Goal: Find specific page/section: Find specific page/section

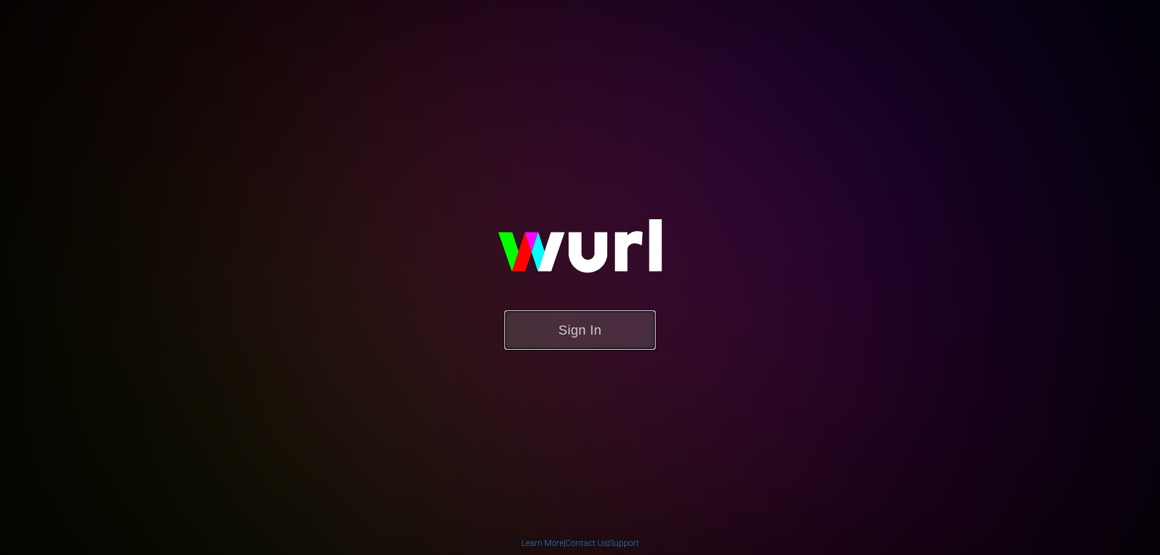
click at [567, 325] on button "Sign In" at bounding box center [579, 330] width 151 height 39
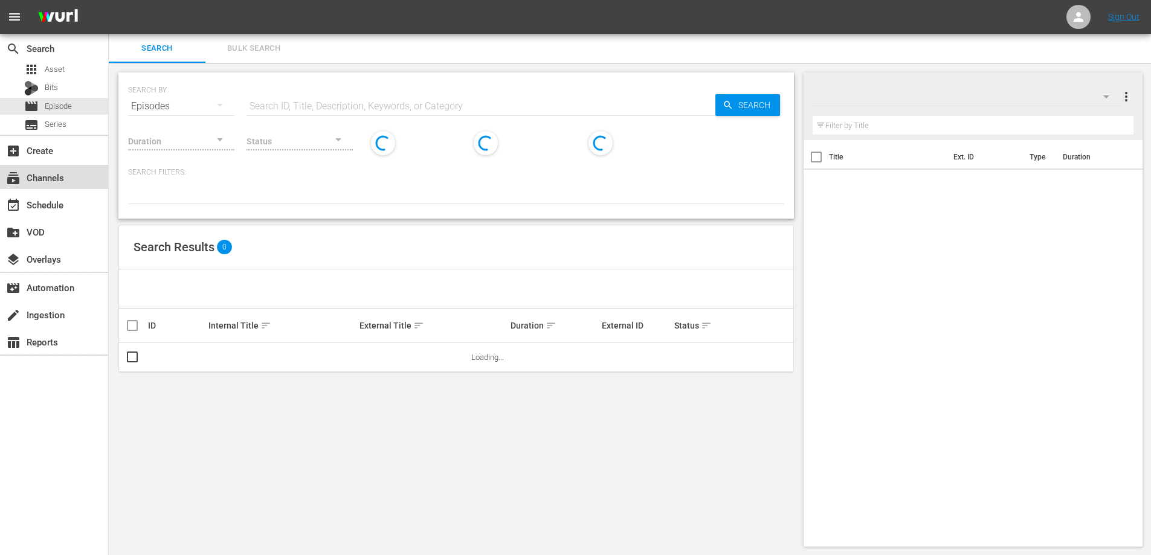
click at [60, 174] on div "subscriptions Channels" at bounding box center [34, 175] width 68 height 11
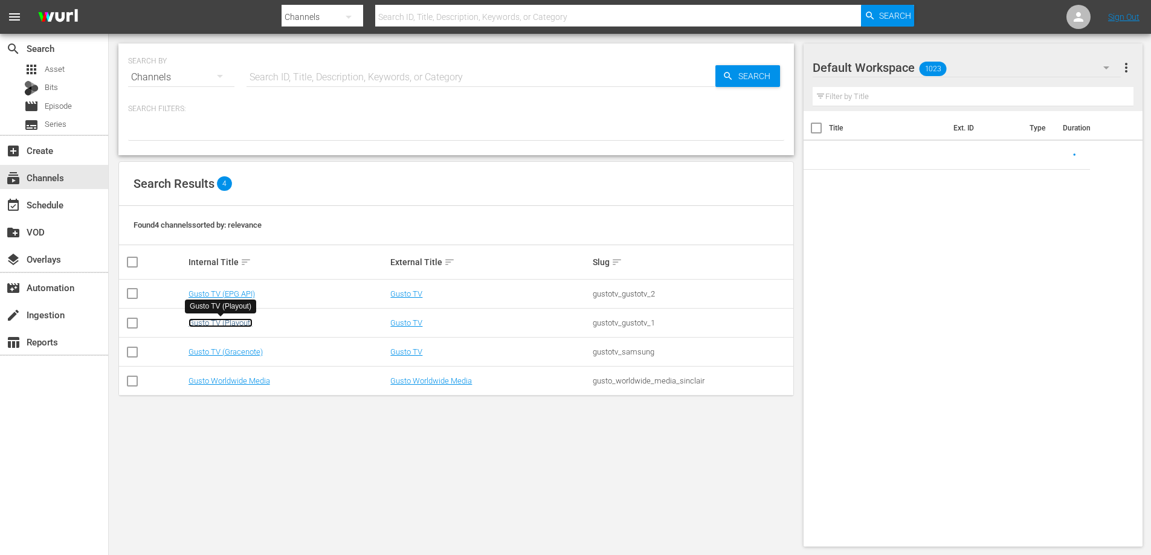
click at [218, 324] on link "Gusto TV (Playout)" at bounding box center [221, 322] width 64 height 9
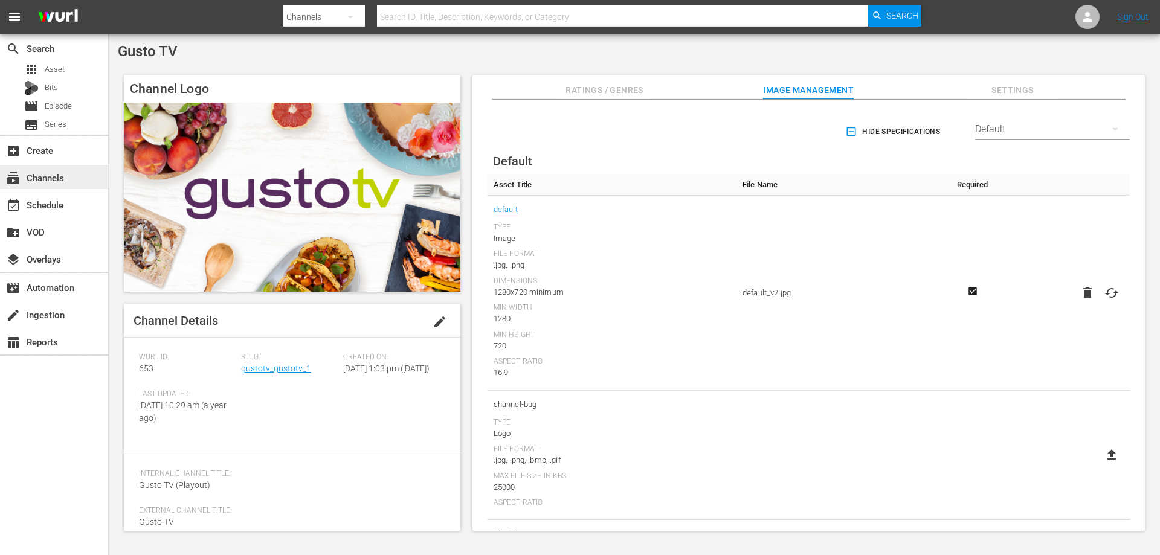
click at [57, 179] on div "subscriptions Channels" at bounding box center [34, 175] width 68 height 11
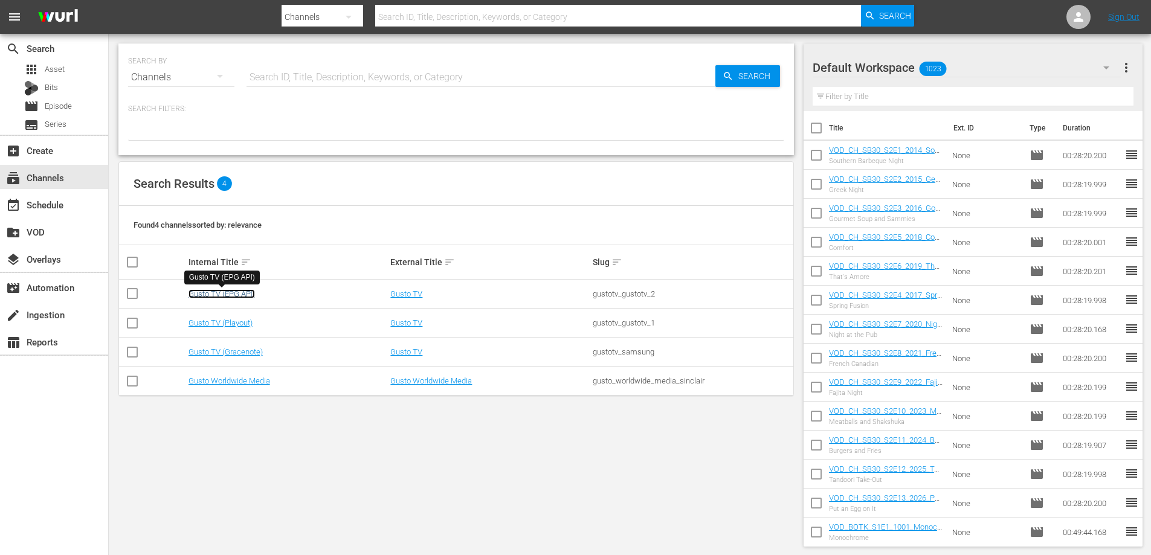
click at [221, 294] on link "Gusto TV (EPG API)" at bounding box center [222, 293] width 66 height 9
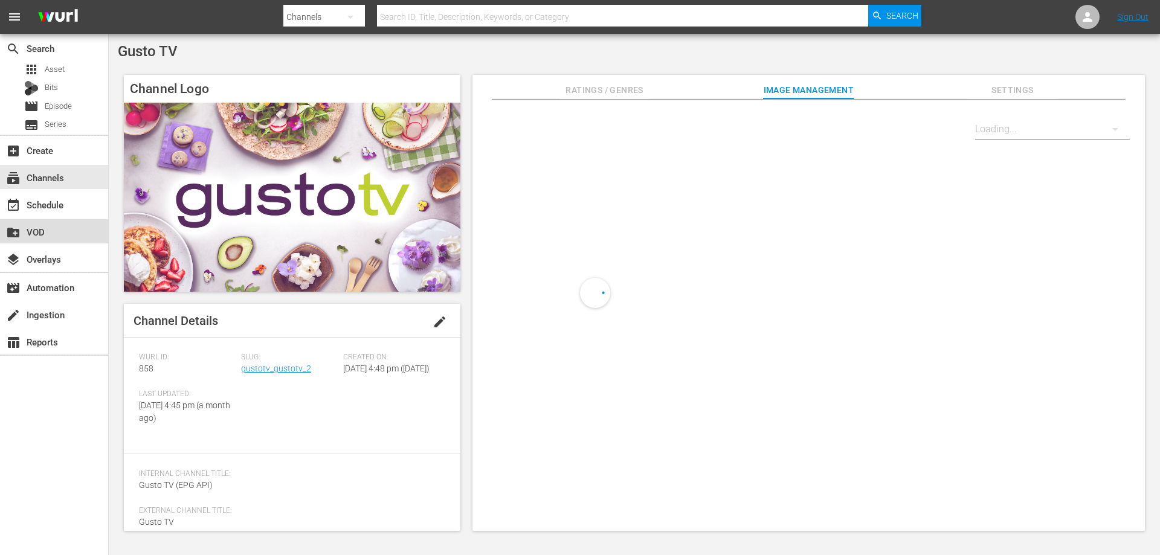
click at [56, 237] on div "create_new_folder VOD" at bounding box center [54, 231] width 108 height 24
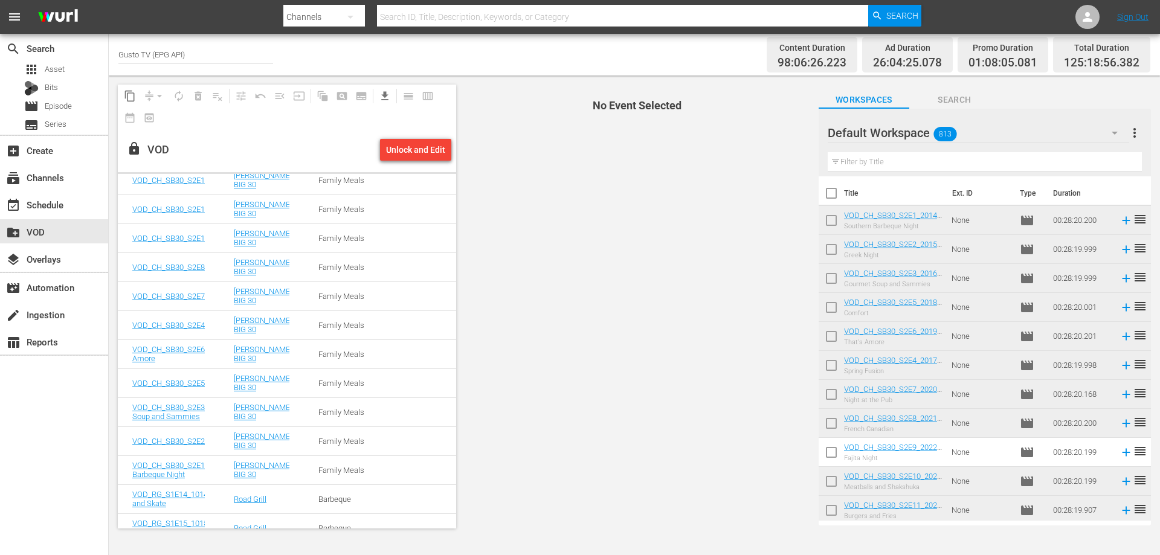
scroll to position [60, 0]
